Goal: Information Seeking & Learning: Learn about a topic

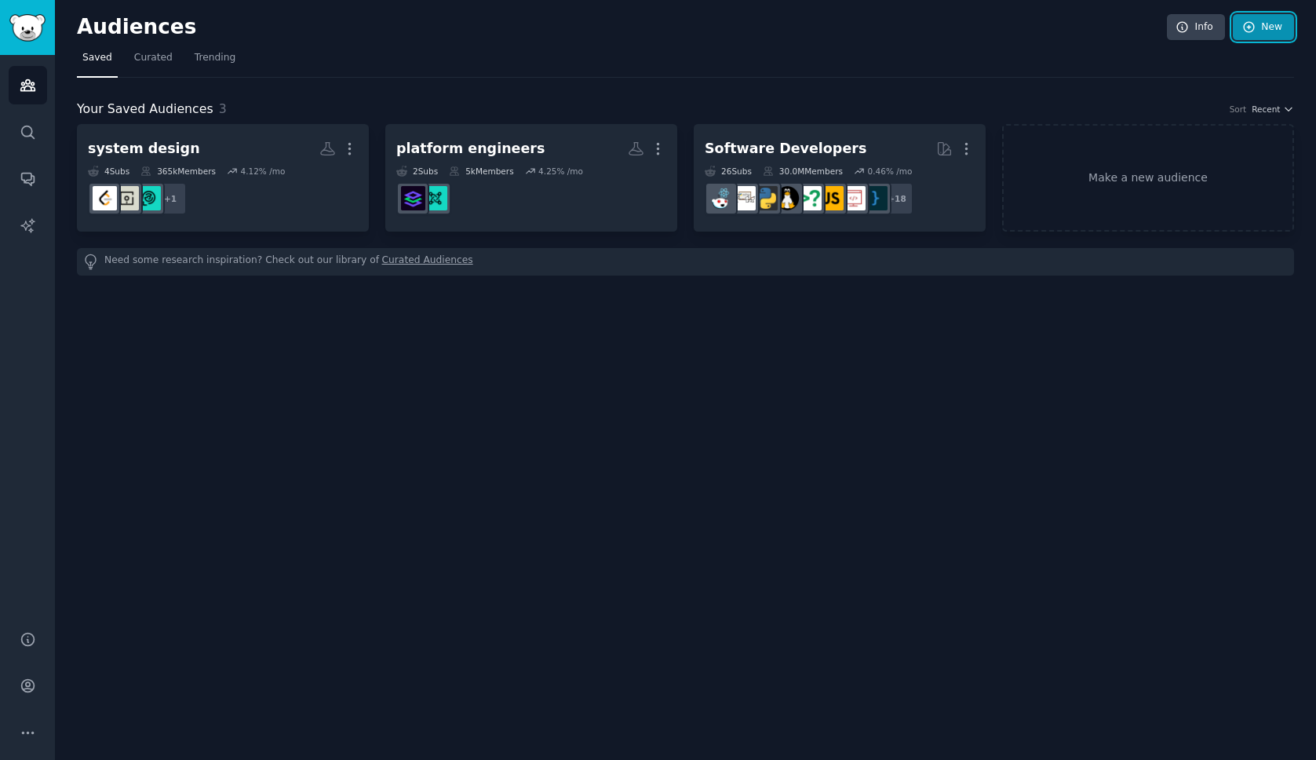
click at [1252, 20] on icon at bounding box center [1249, 27] width 14 height 14
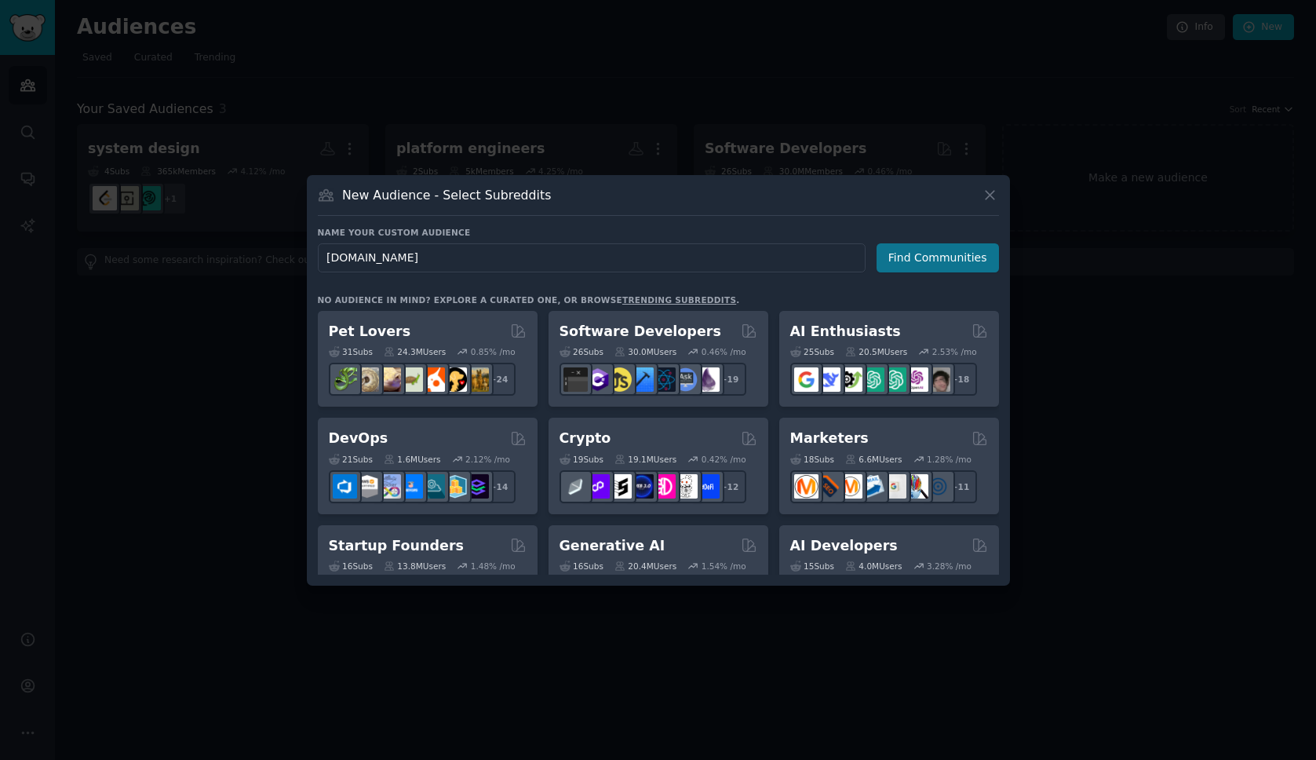
type input "[DOMAIN_NAME]"
click at [944, 267] on button "Find Communities" at bounding box center [937, 257] width 122 height 29
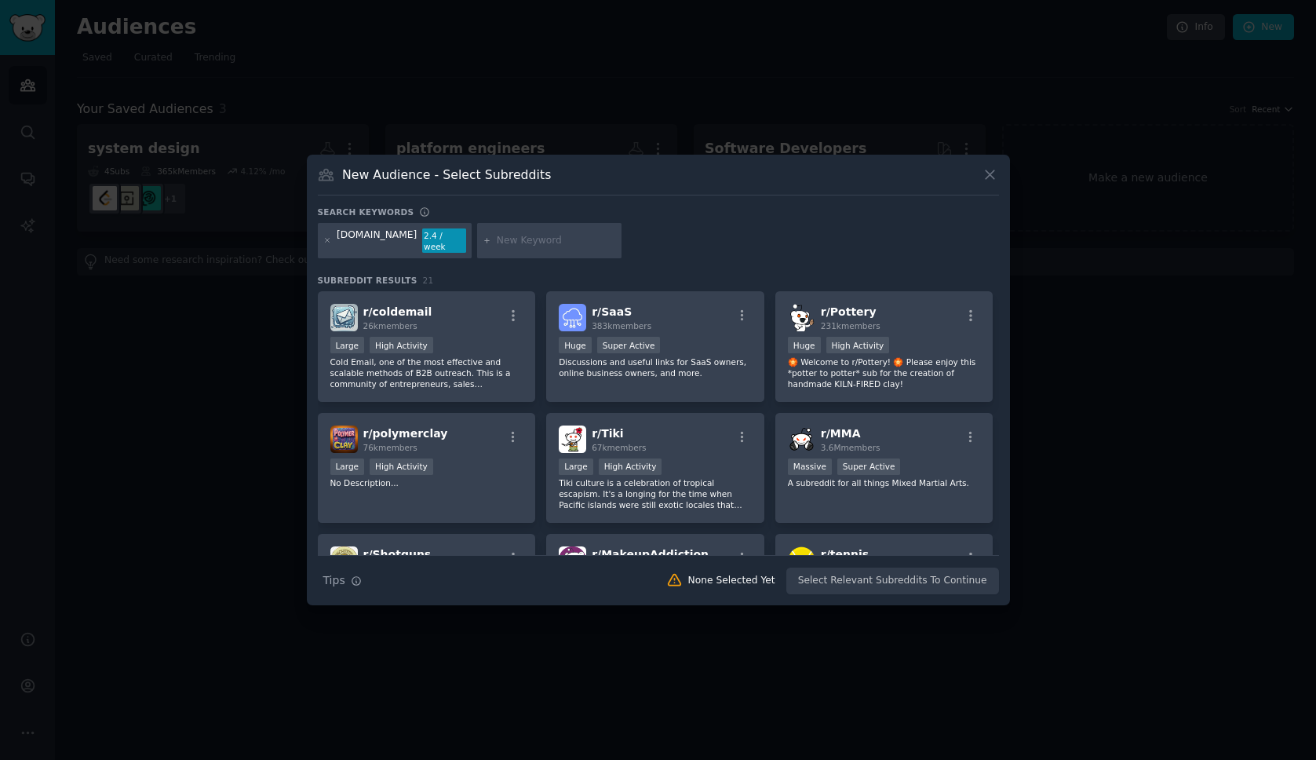
click at [501, 241] on input "text" at bounding box center [556, 241] width 119 height 14
type input "c"
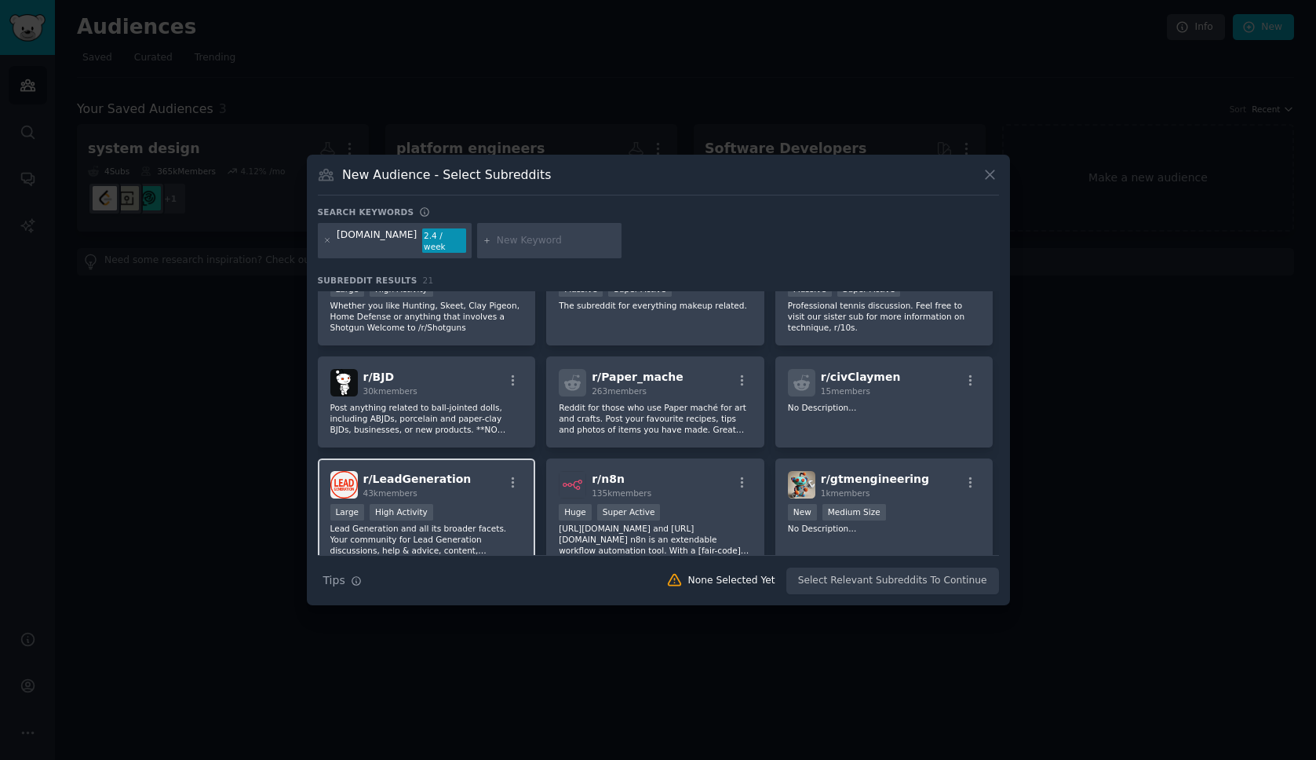
scroll to position [301, 0]
click at [911, 512] on div "New Medium Size" at bounding box center [884, 512] width 193 height 20
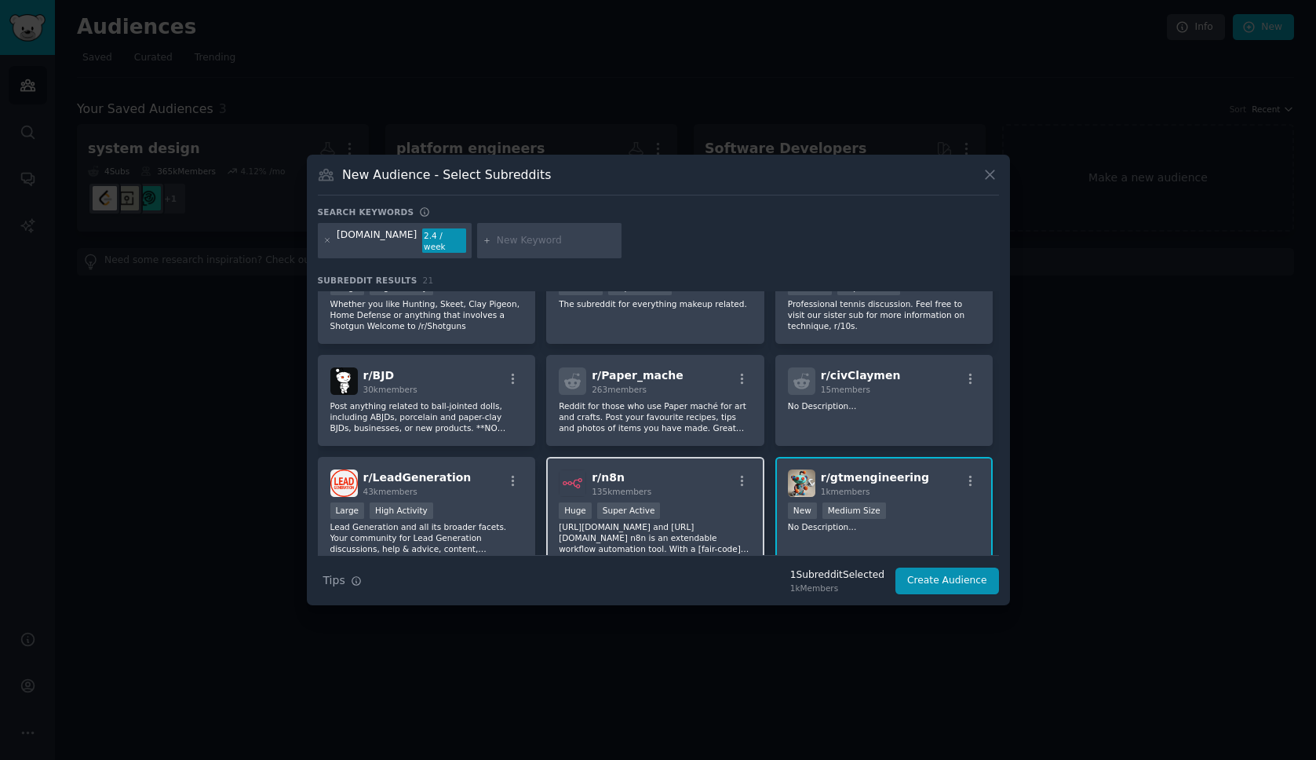
click at [705, 487] on div "r/ n8n 135k members" at bounding box center [655, 482] width 193 height 27
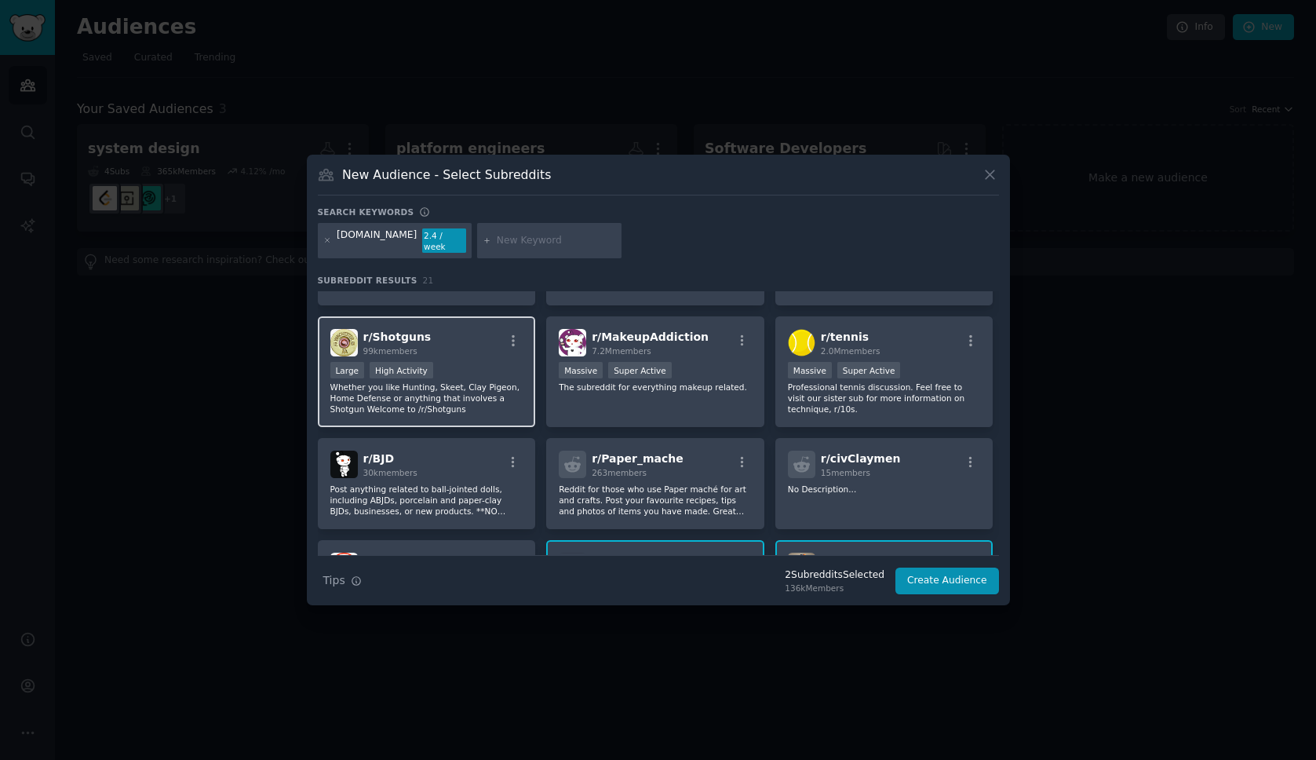
scroll to position [408, 0]
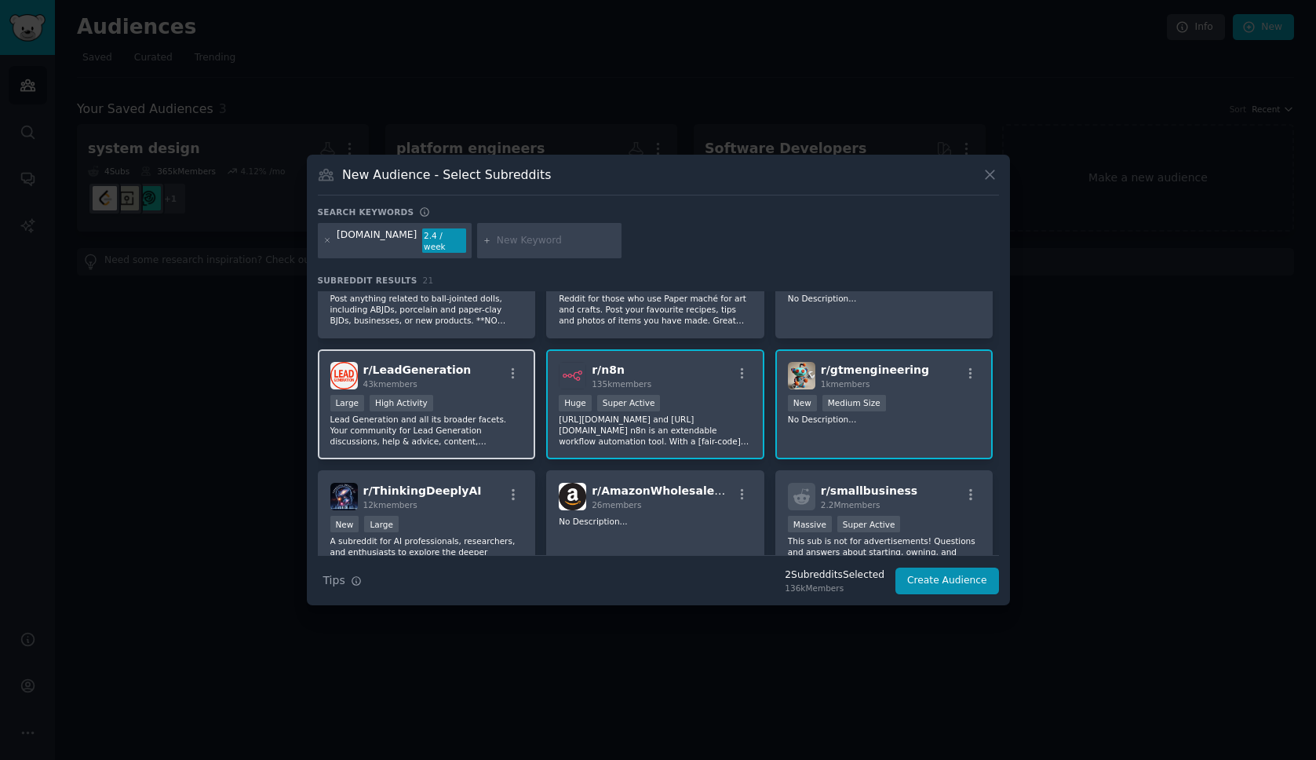
click at [474, 398] on div "Large High Activity" at bounding box center [426, 405] width 193 height 20
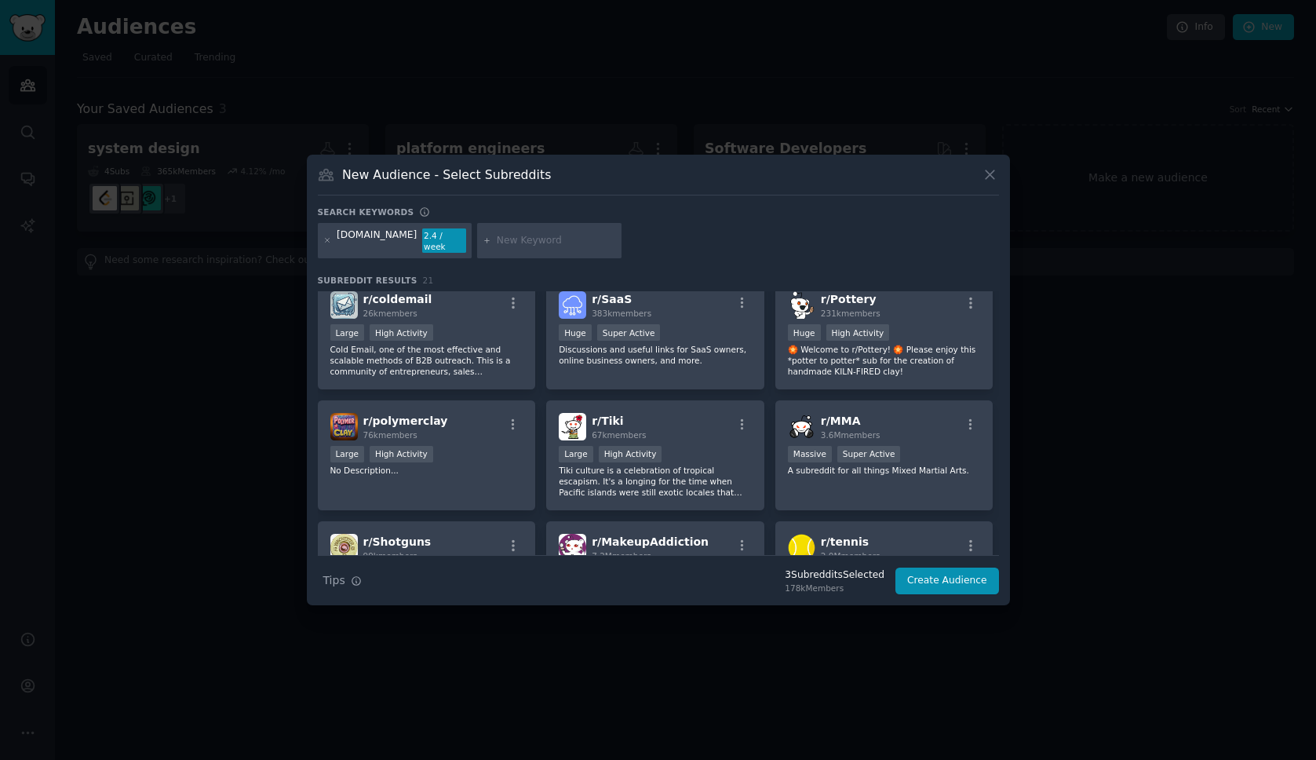
scroll to position [0, 0]
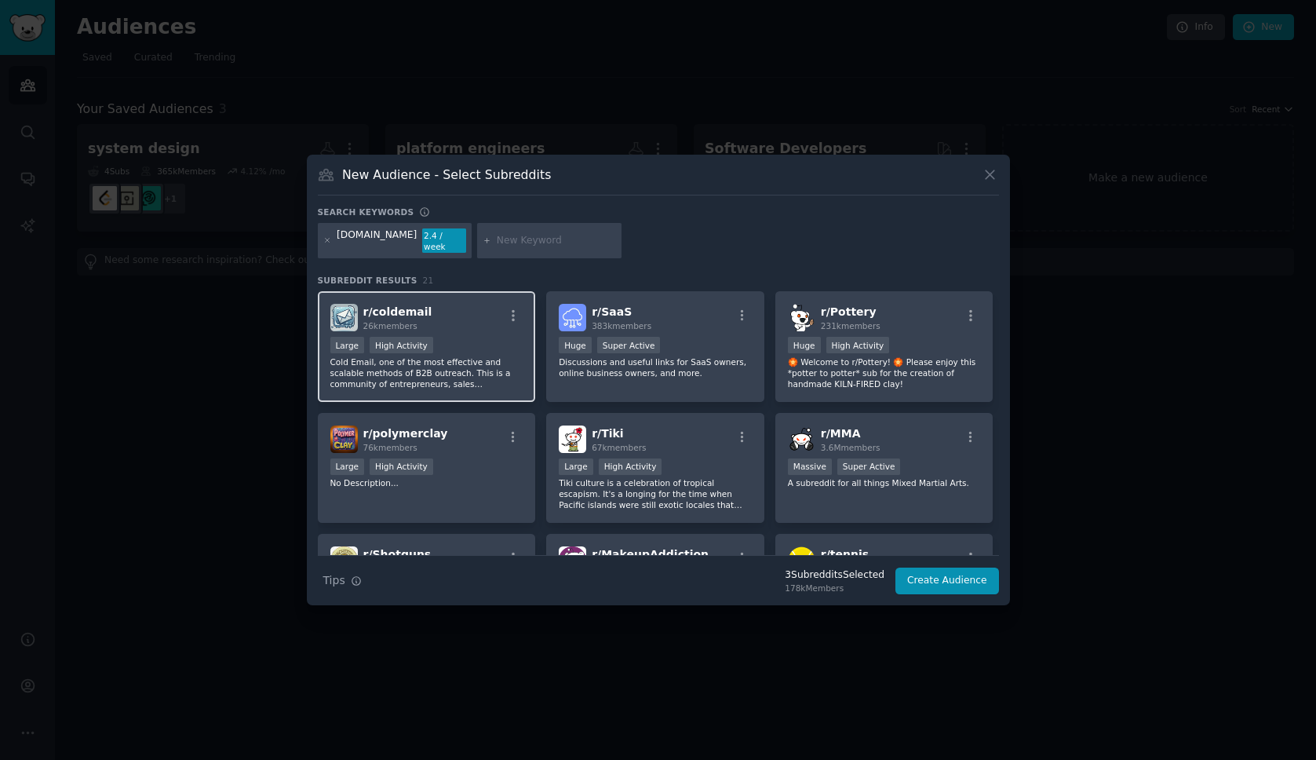
click at [514, 380] on p "Cold Email, one of the most effective and scalable methods of B2B outreach. Thi…" at bounding box center [426, 372] width 193 height 33
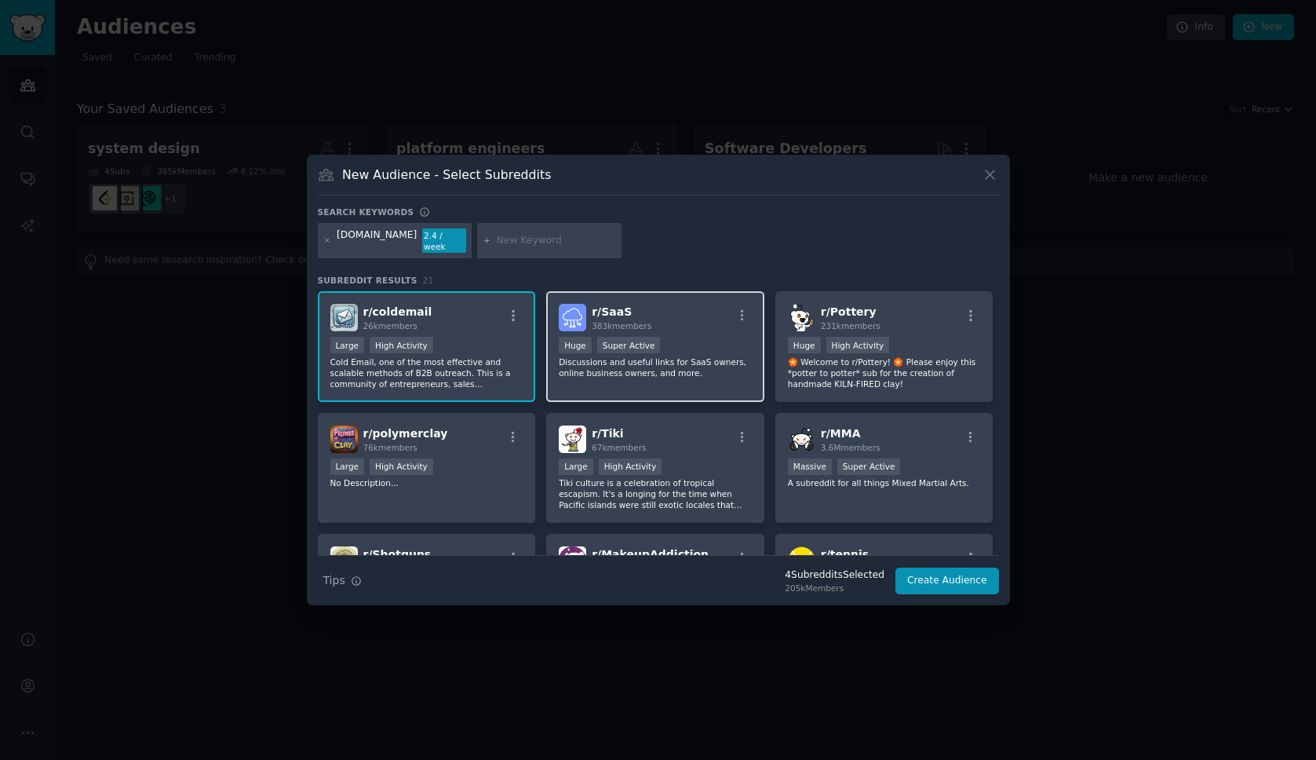
click at [630, 379] on div "r/ SaaS 383k members >= 95th percentile for submissions / day Huge Super Active…" at bounding box center [655, 346] width 218 height 111
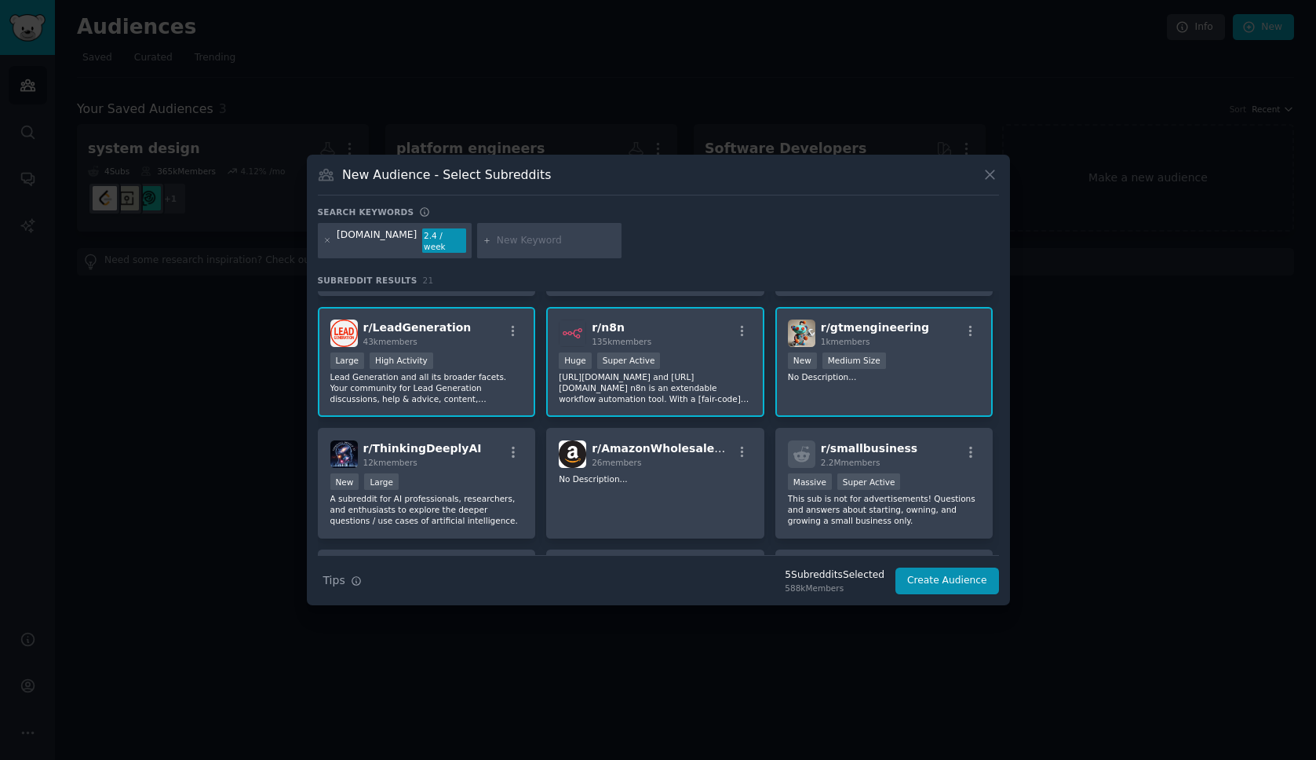
scroll to position [610, 0]
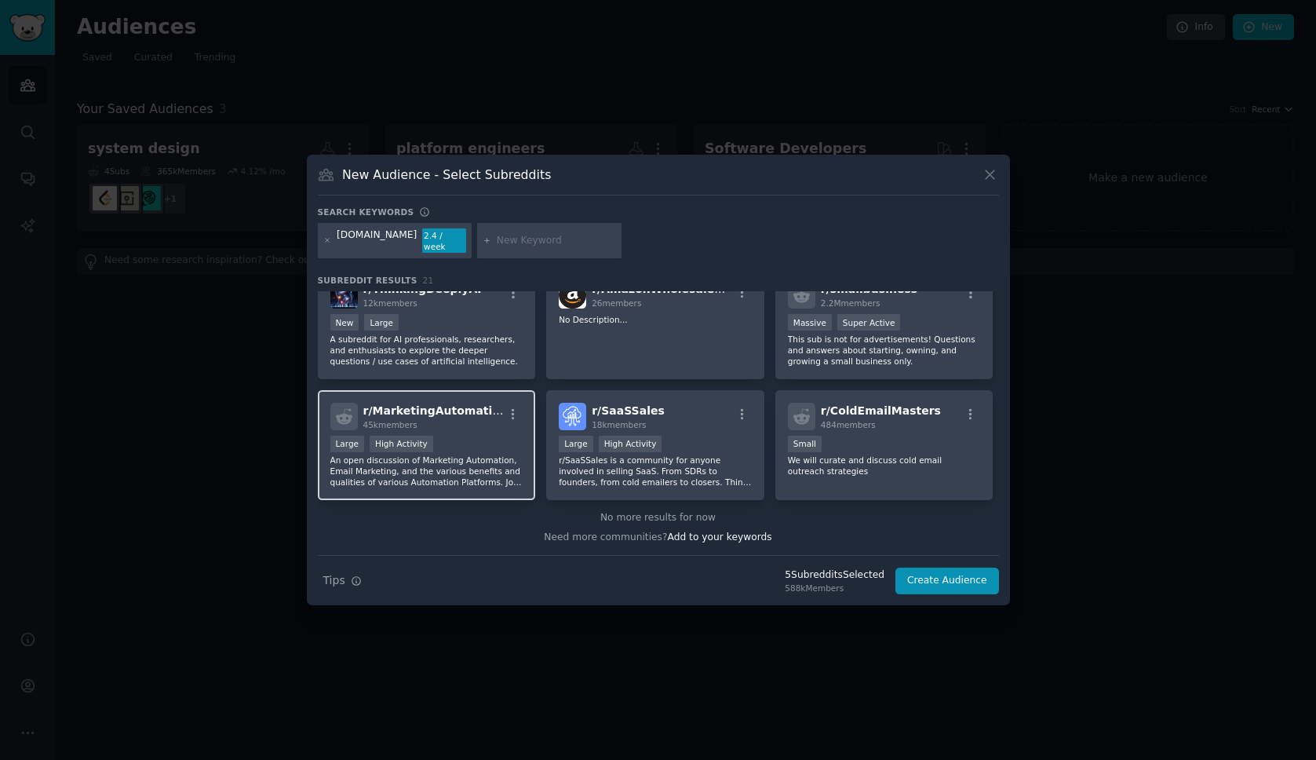
click at [504, 470] on p "An open discussion of Marketing Automation, Email Marketing, and the various be…" at bounding box center [426, 470] width 193 height 33
click at [508, 243] on input "text" at bounding box center [556, 241] width 119 height 14
type input "claygency"
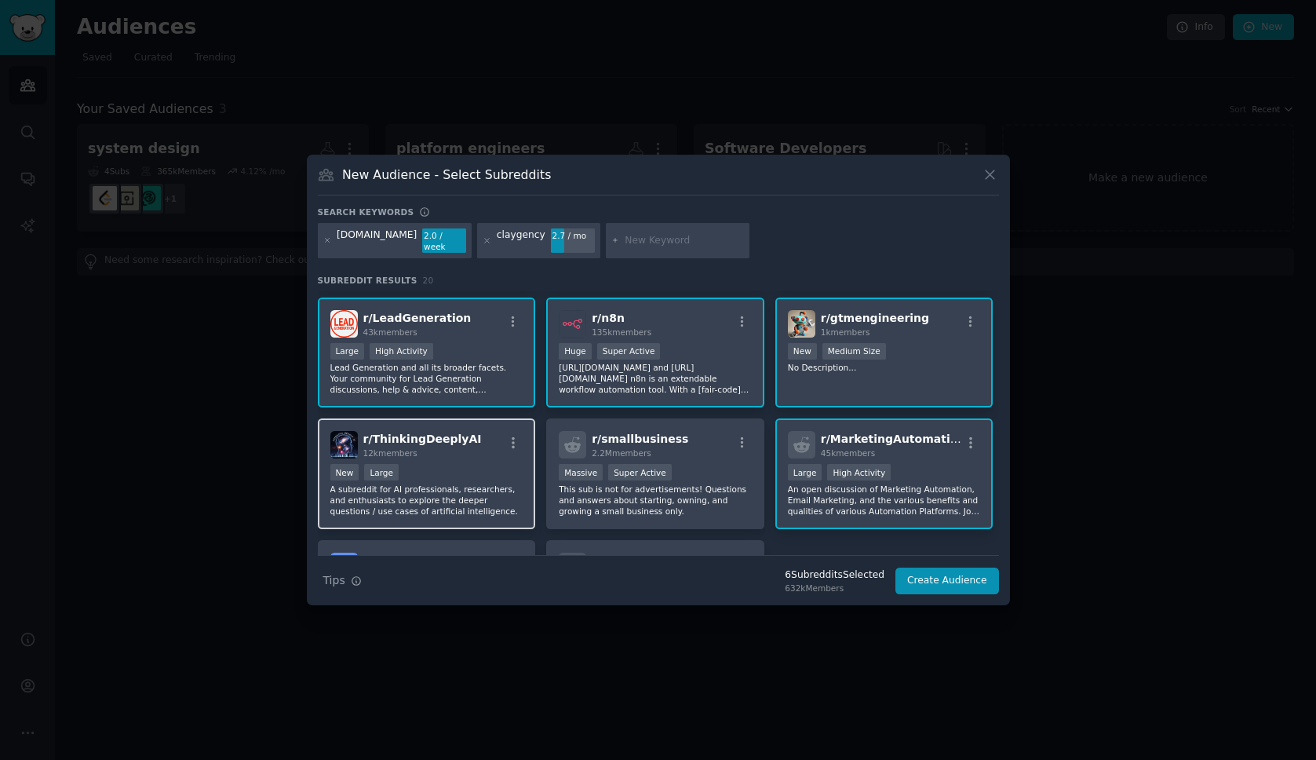
scroll to position [458, 0]
type input "clay table"
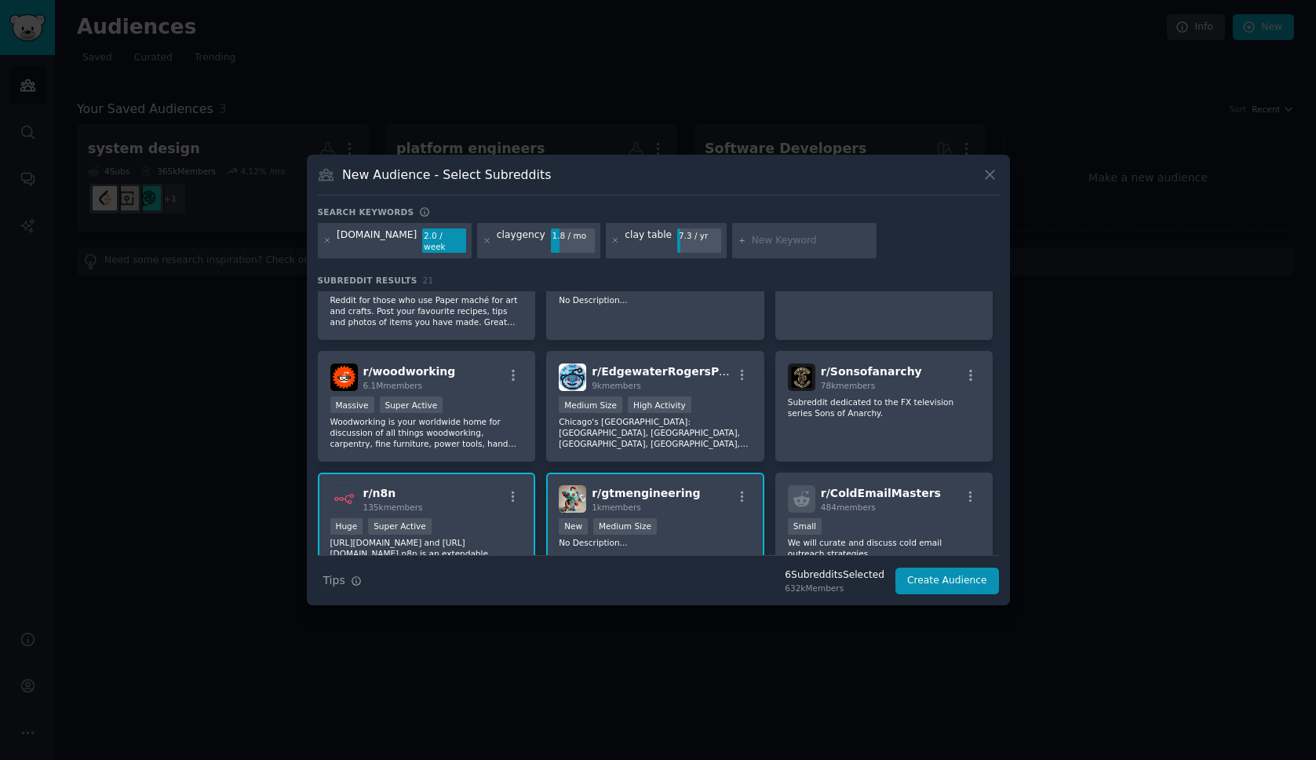
scroll to position [610, 0]
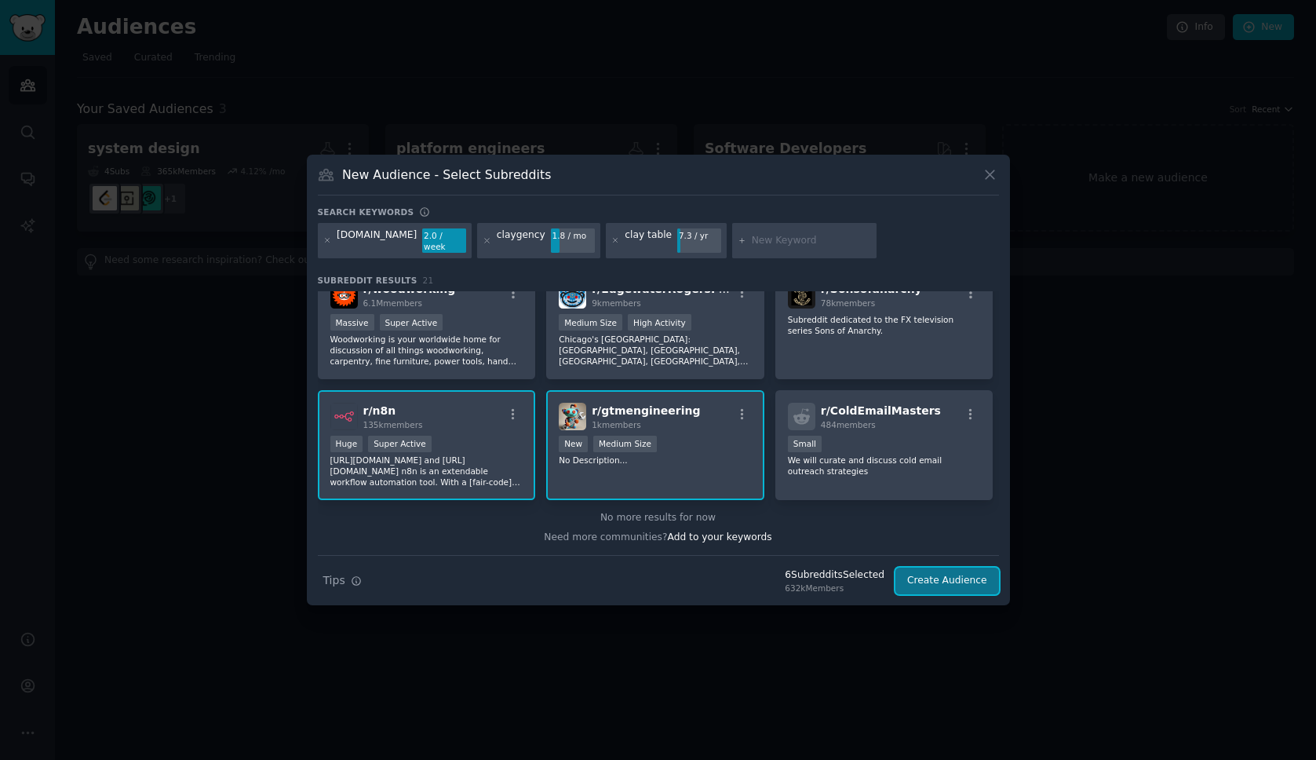
click at [951, 581] on button "Create Audience" at bounding box center [947, 580] width 104 height 27
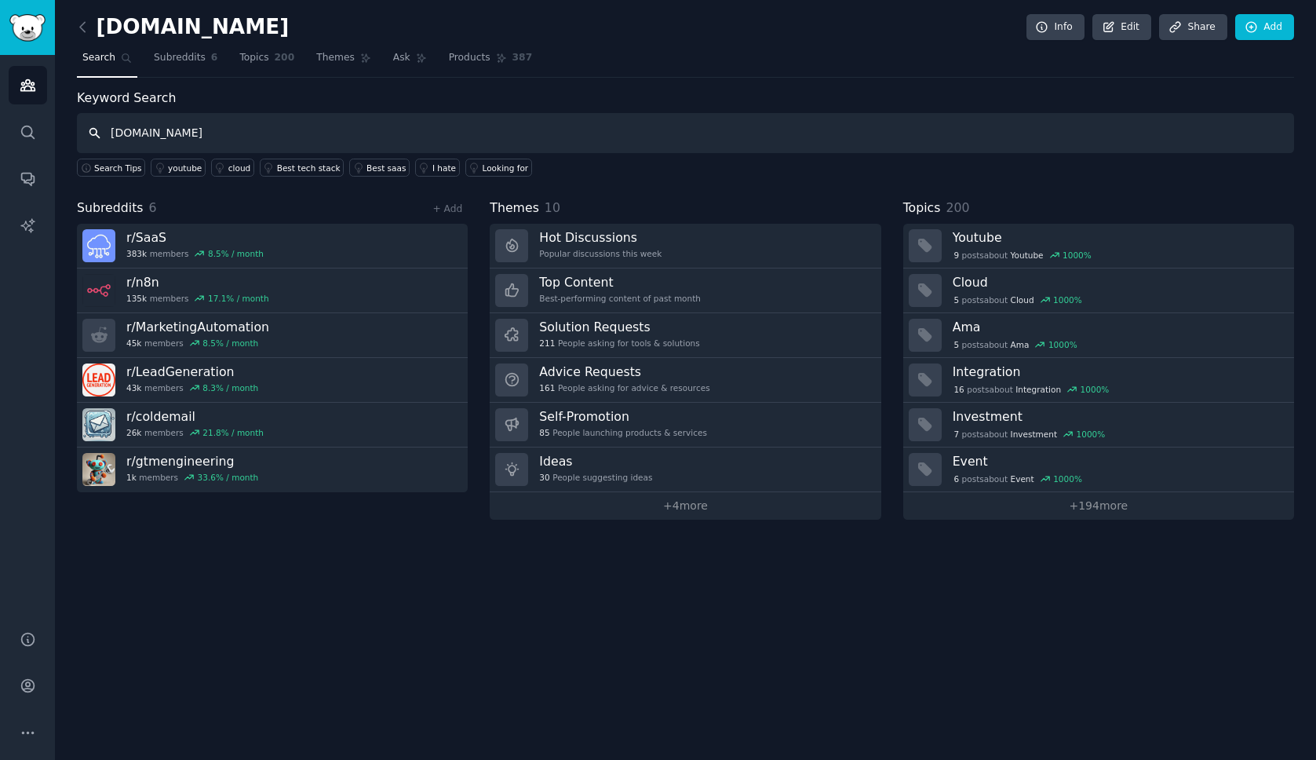
type input "[DOMAIN_NAME]"
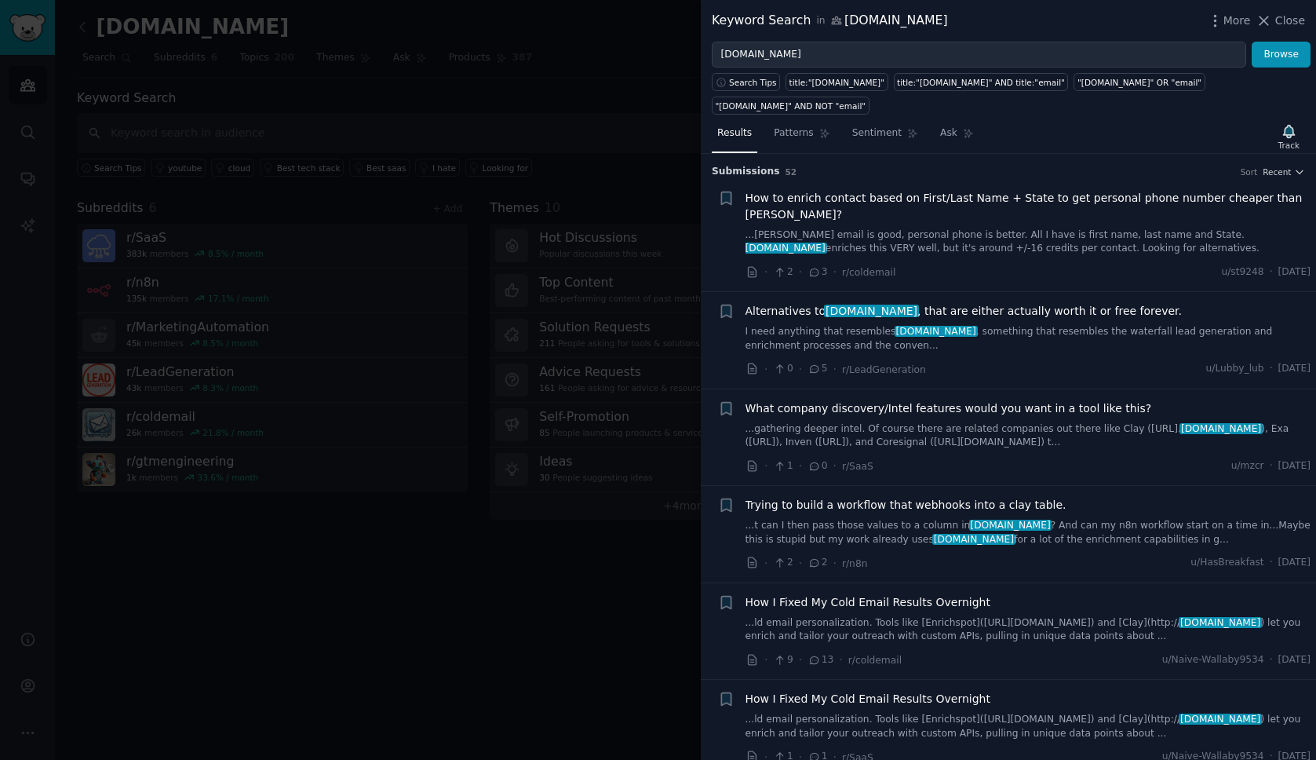
click at [985, 228] on link "...[PERSON_NAME] email is good, personal phone is better. All I have is first n…" at bounding box center [1028, 241] width 566 height 27
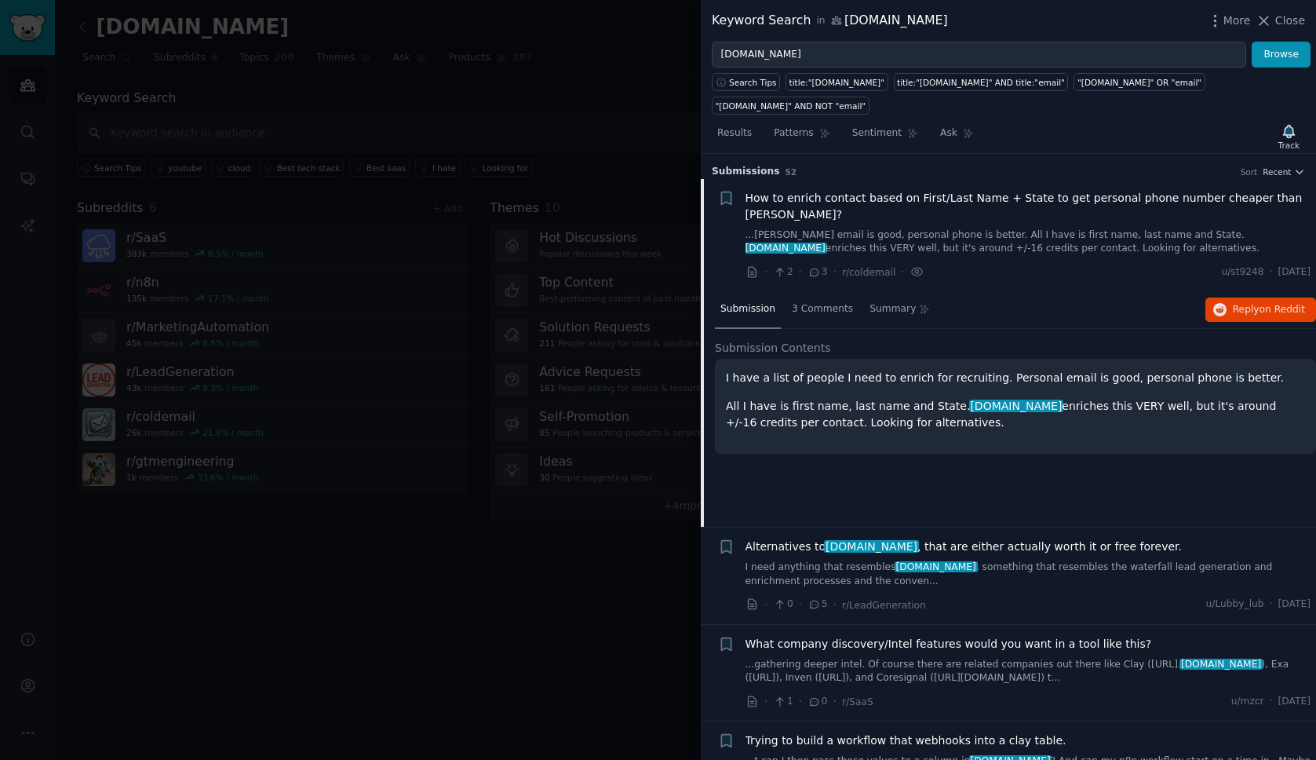
scroll to position [25, 0]
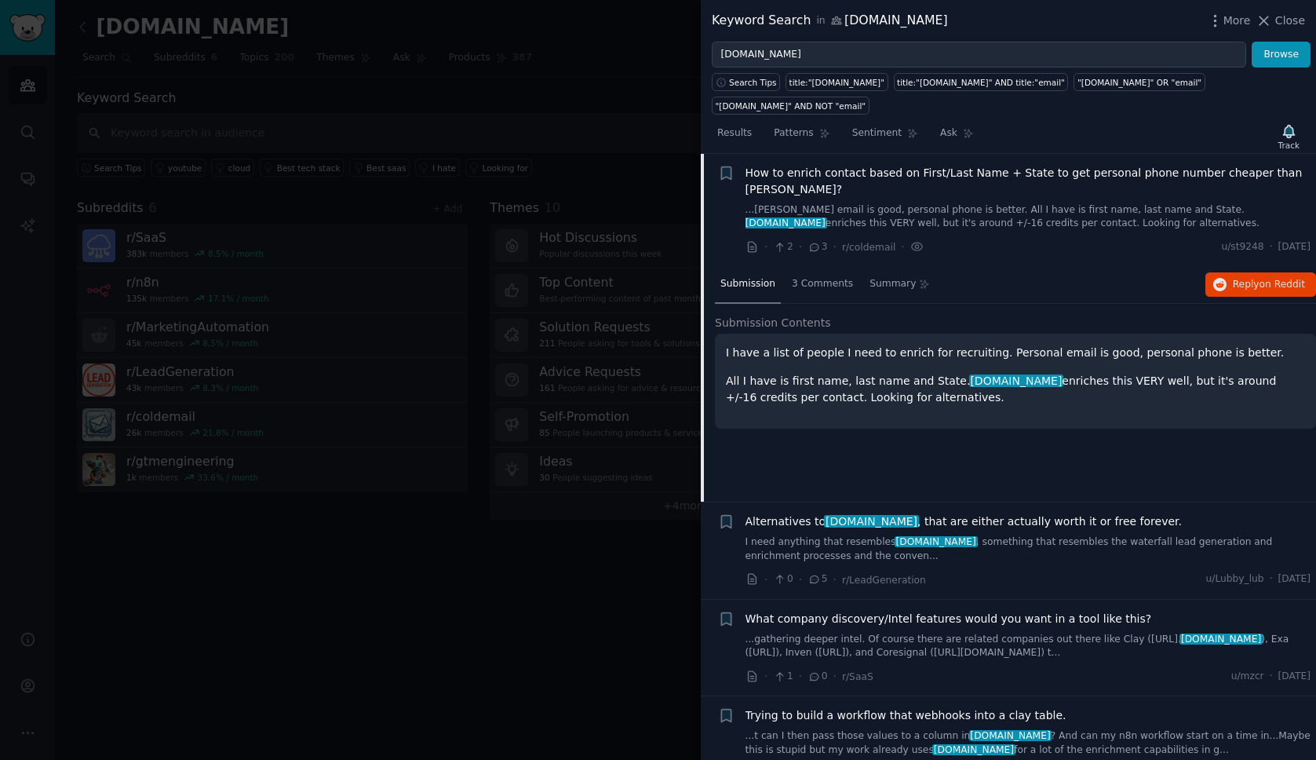
click at [924, 373] on p "All I have is first name, last name and State. [PERSON_NAME][DOMAIN_NAME] enric…" at bounding box center [1015, 389] width 579 height 33
click at [869, 344] on p "I have a list of people I need to enrich for recruiting. Personal email is good…" at bounding box center [1015, 352] width 579 height 16
click at [838, 154] on li "+ How to enrich contact based on First/Last Name + State to get personal phone …" at bounding box center [1008, 210] width 615 height 113
click at [833, 165] on span "How to enrich contact based on First/Last Name + State to get personal phone nu…" at bounding box center [1028, 181] width 566 height 33
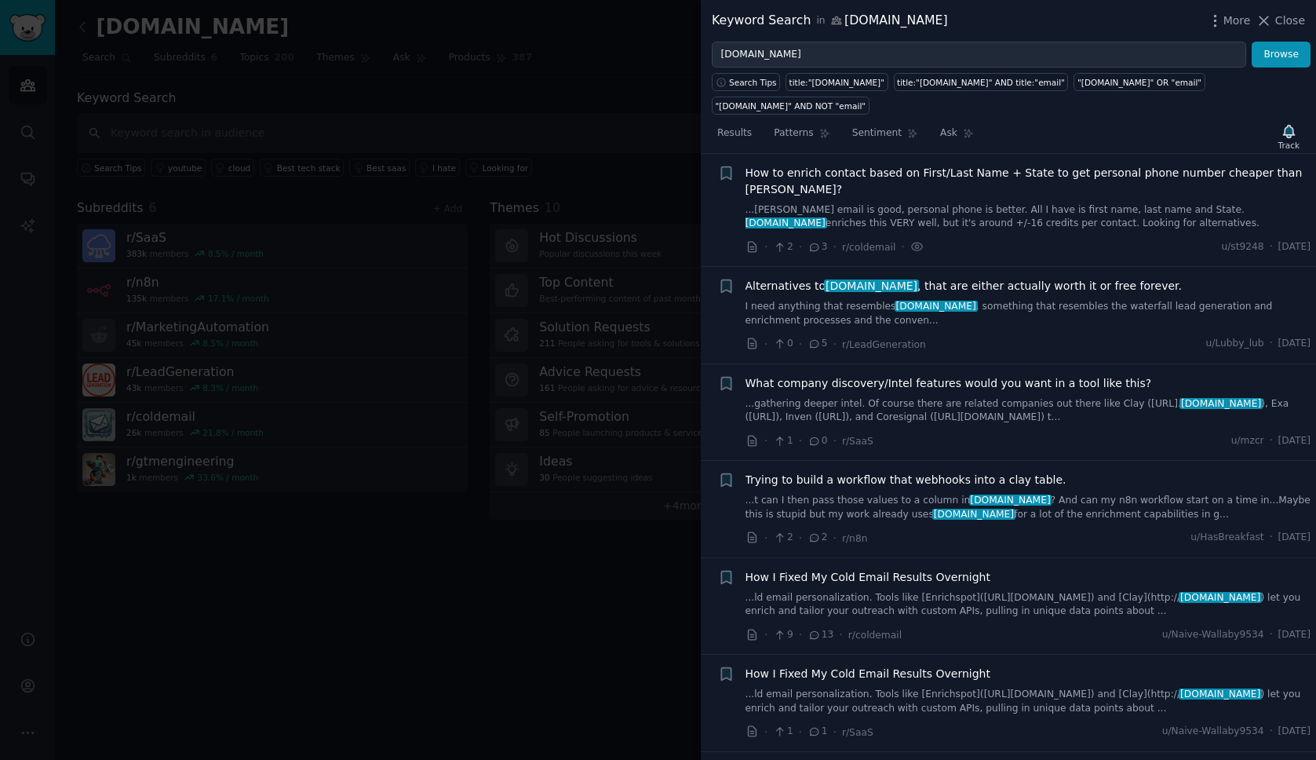
click at [833, 165] on span "How to enrich contact based on First/Last Name + State to get personal phone nu…" at bounding box center [1028, 181] width 566 height 33
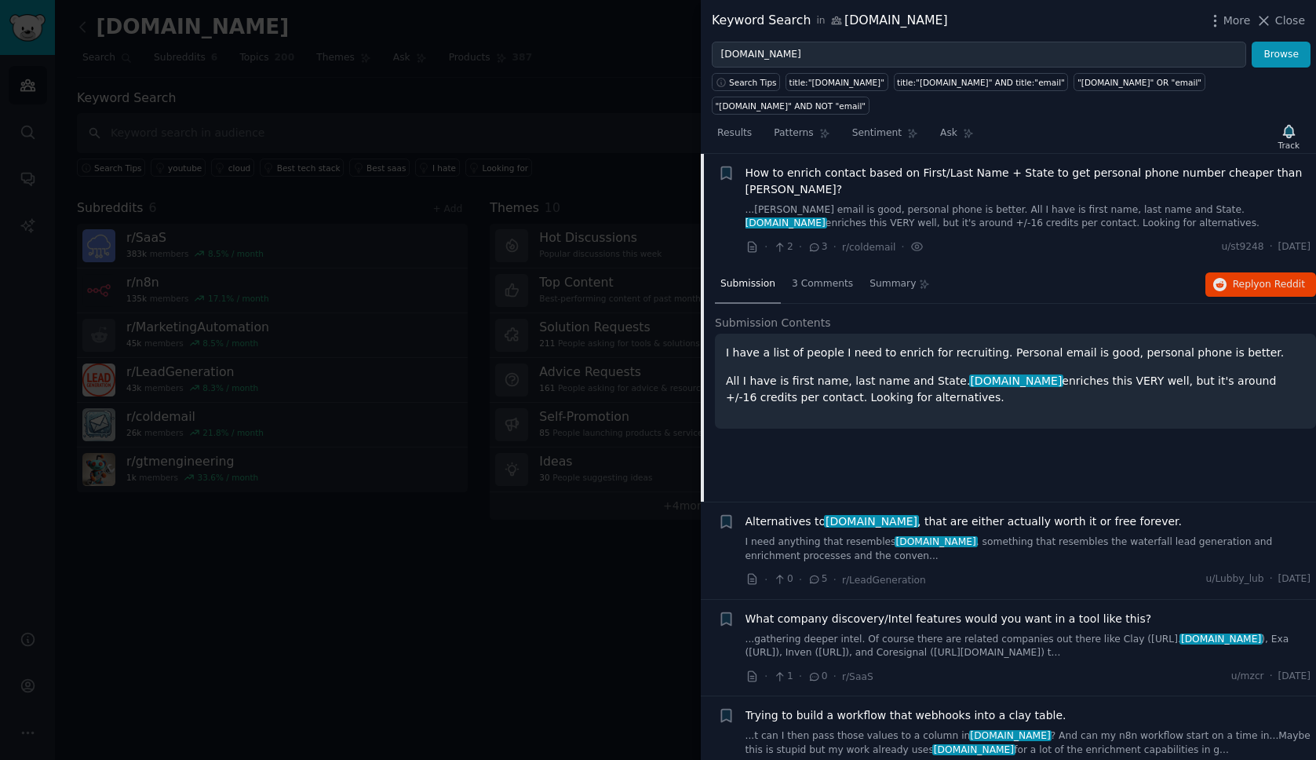
click at [833, 165] on span "How to enrich contact based on First/Last Name + State to get personal phone nu…" at bounding box center [1028, 181] width 566 height 33
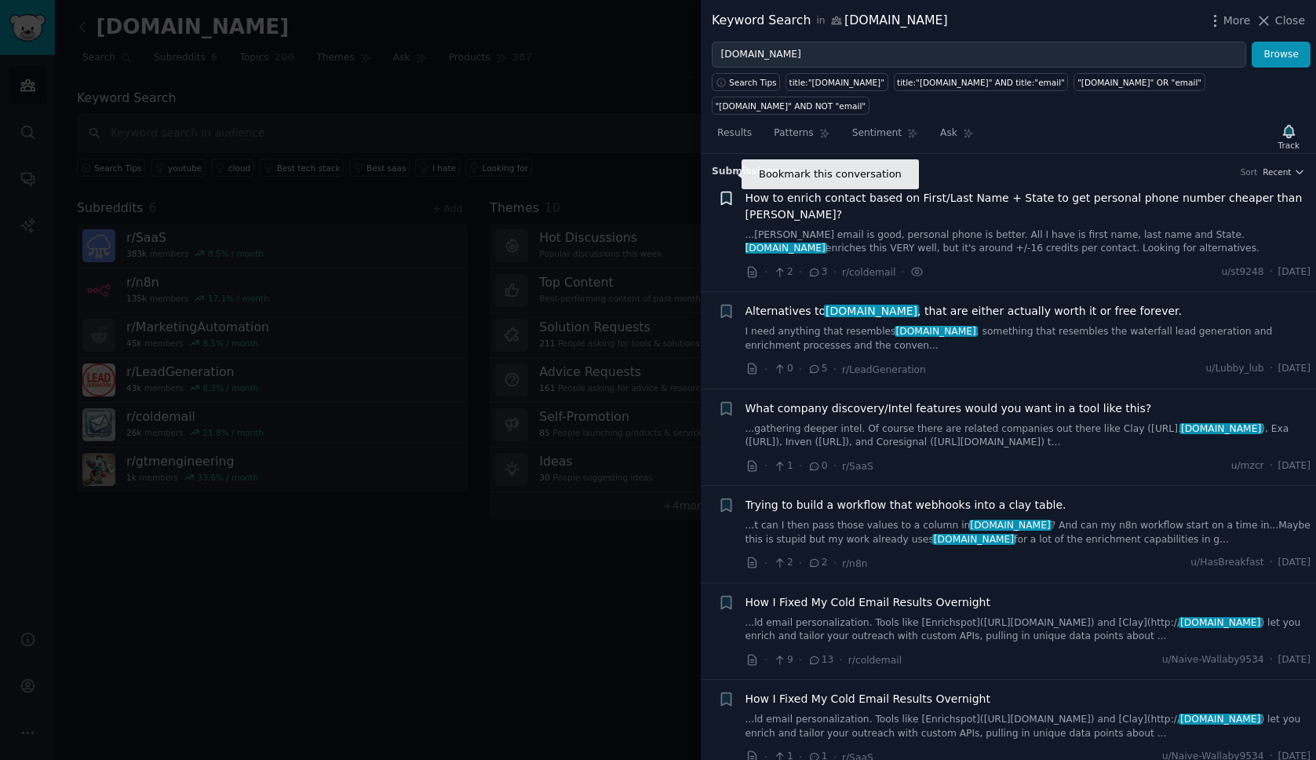
click at [724, 191] on icon "button" at bounding box center [725, 197] width 9 height 13
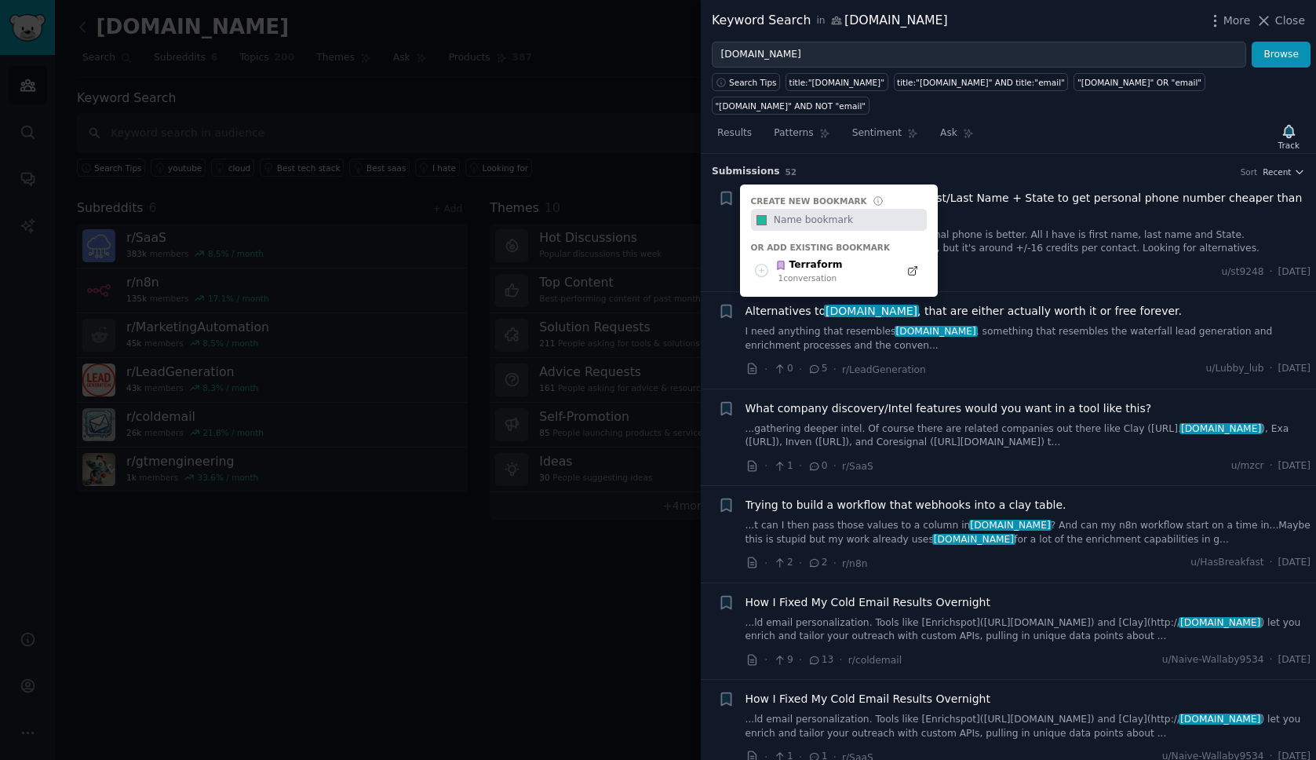
click at [1035, 190] on span "How to enrich contact based on First/Last Name + State to get personal phone nu…" at bounding box center [1028, 206] width 566 height 33
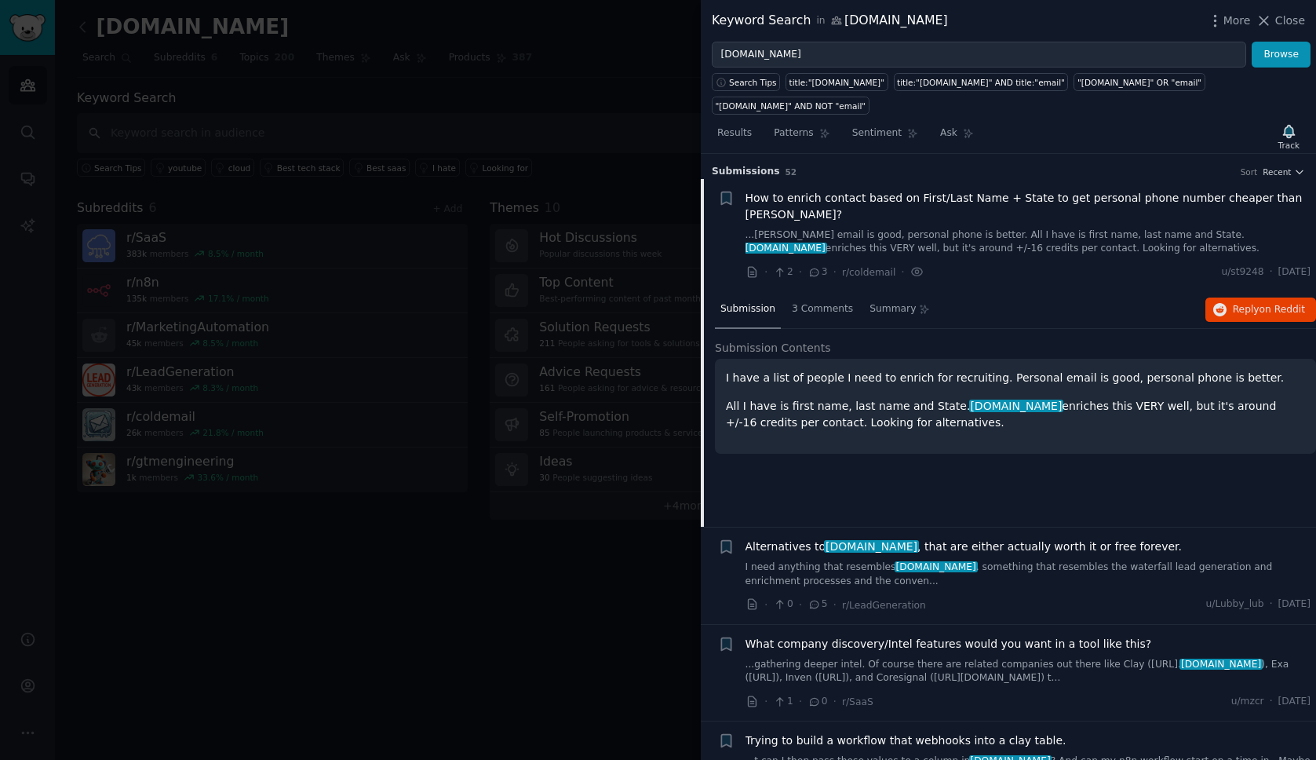
scroll to position [25, 0]
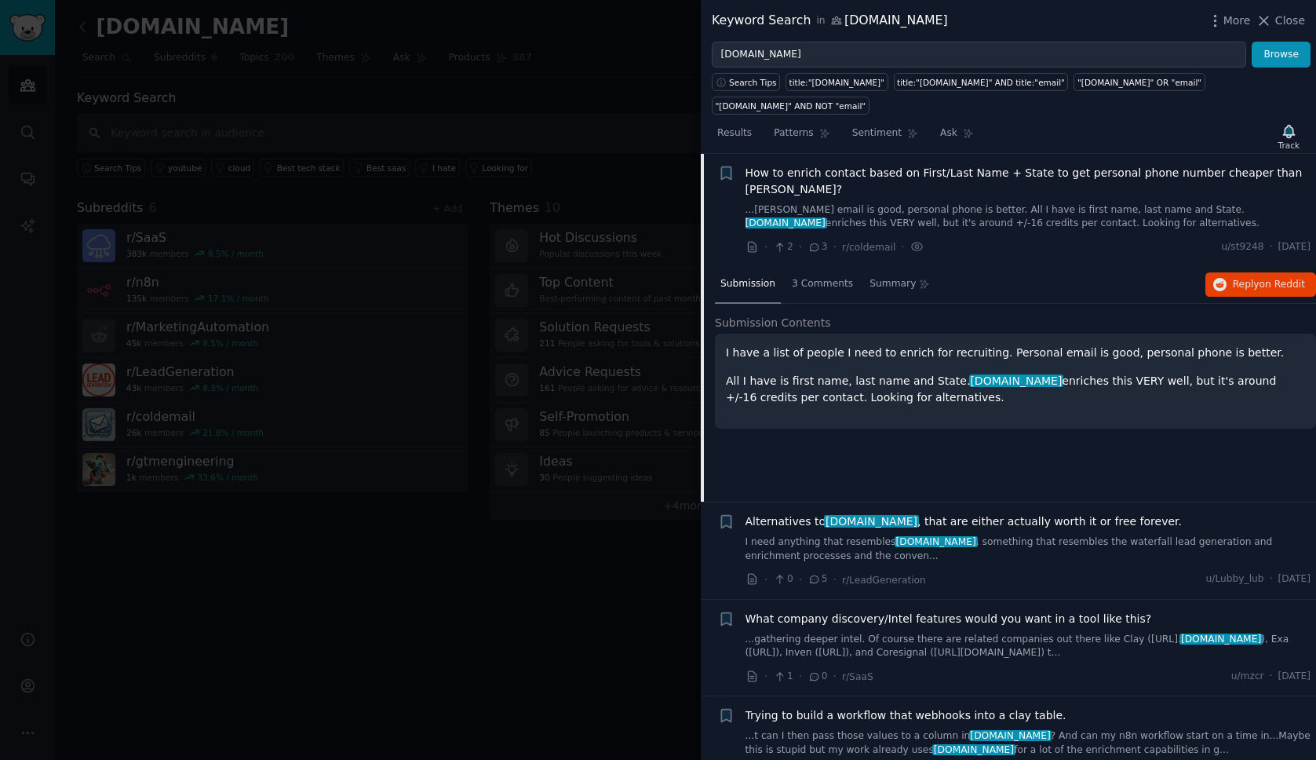
click at [977, 165] on span "How to enrich contact based on First/Last Name + State to get personal phone nu…" at bounding box center [1028, 181] width 566 height 33
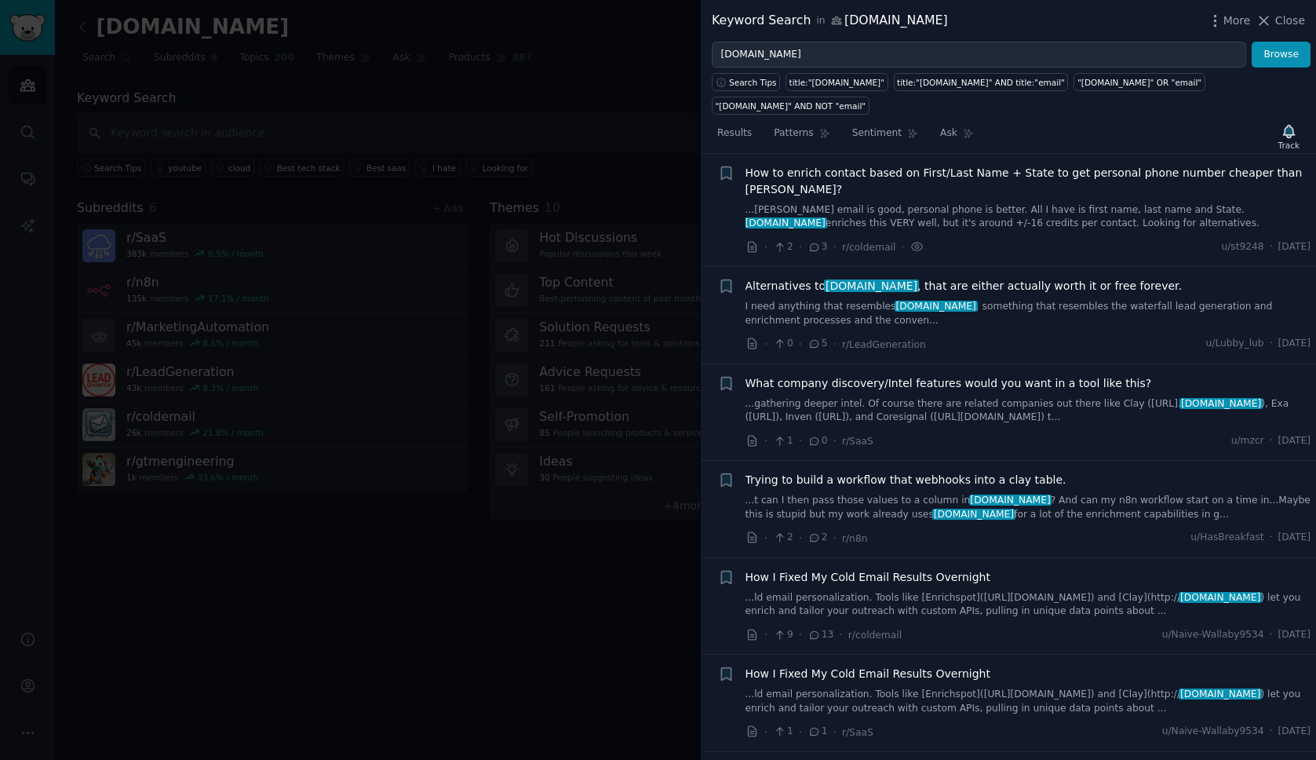
click at [977, 165] on span "How to enrich contact based on First/Last Name + State to get personal phone nu…" at bounding box center [1028, 181] width 566 height 33
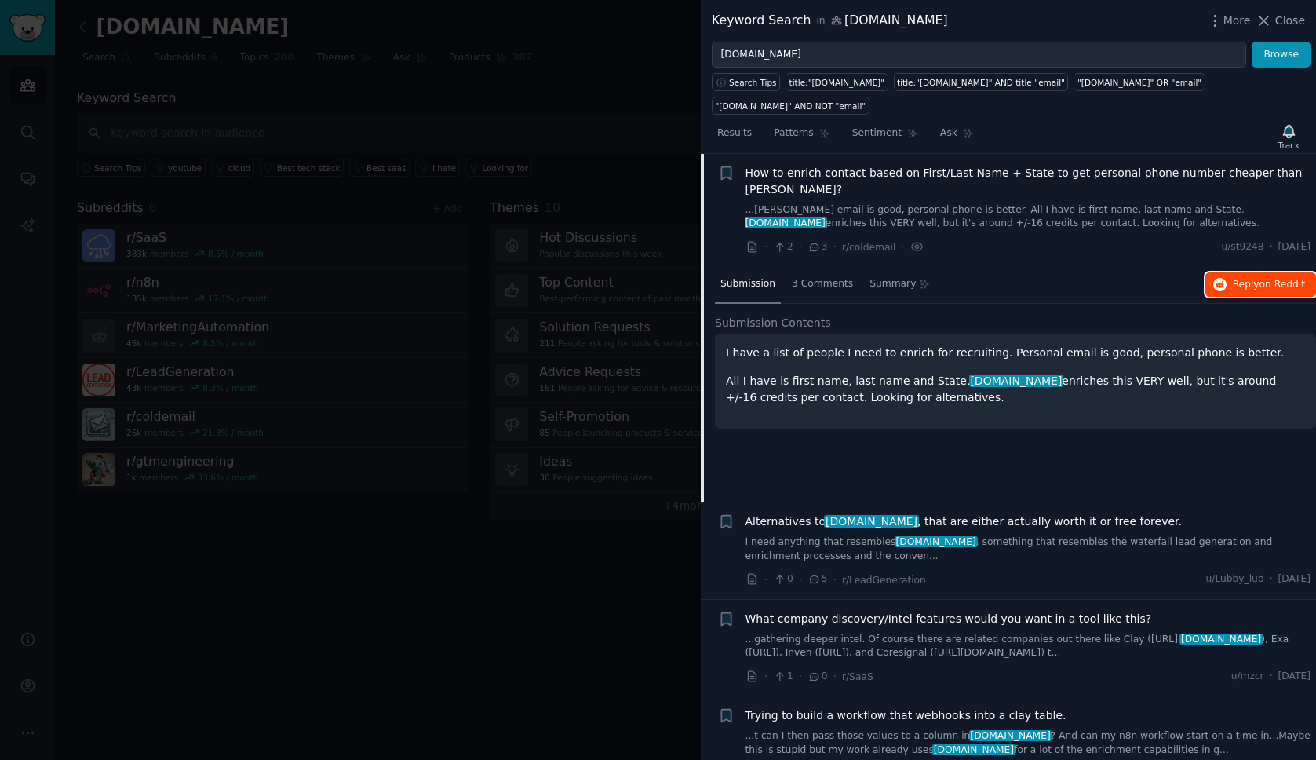
click at [1249, 278] on span "Reply on Reddit" at bounding box center [1269, 285] width 72 height 14
